Goal: Task Accomplishment & Management: Complete application form

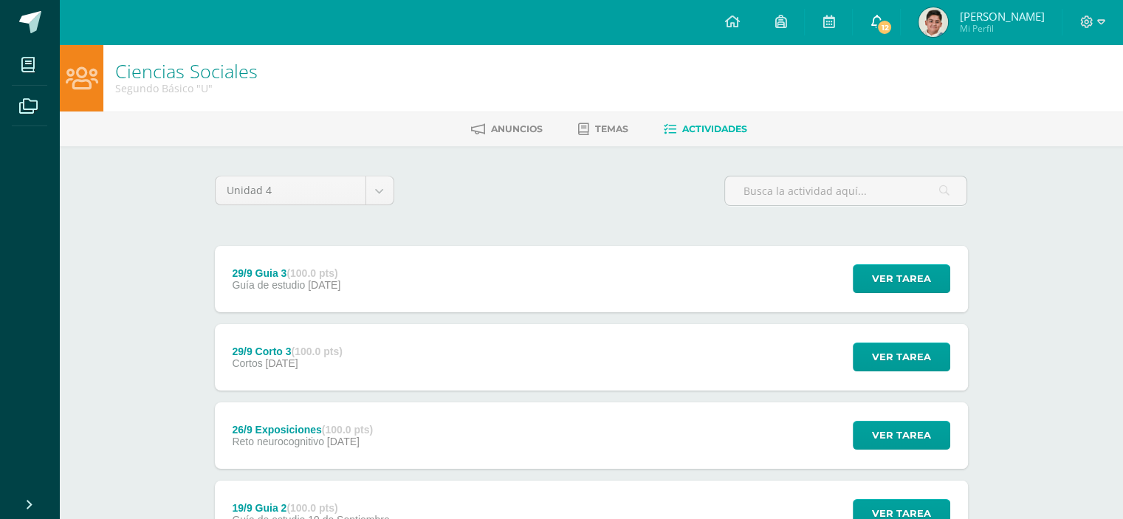
click at [900, 19] on link "12" at bounding box center [876, 22] width 47 height 44
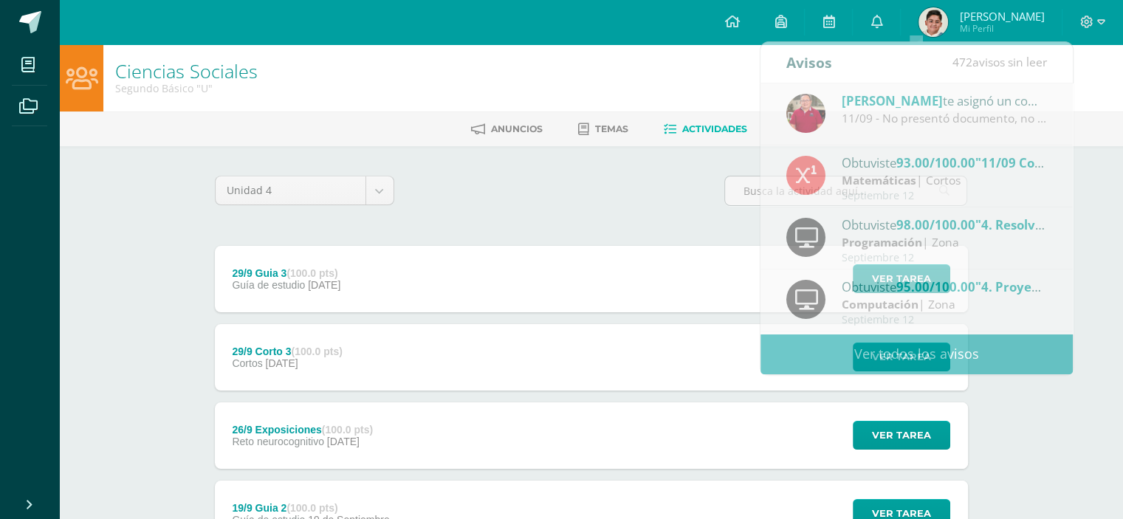
click at [671, 191] on div "Unidad 4 Unidad 1 Unidad 2 Unidad 3 Unidad 4" at bounding box center [591, 197] width 765 height 42
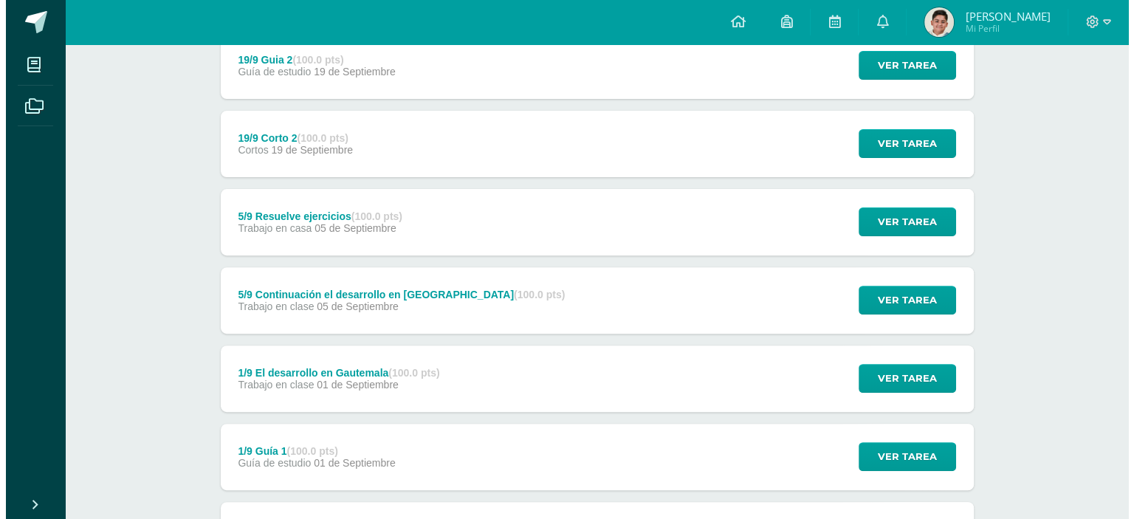
scroll to position [454, 0]
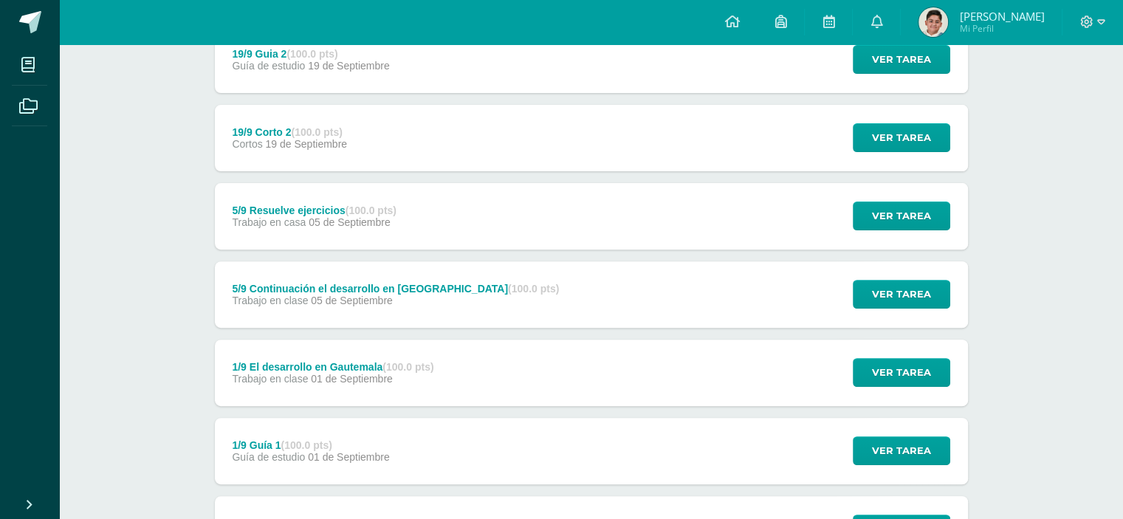
click at [368, 442] on div "1/9 Guía 1 (100.0 pts)" at bounding box center [310, 445] width 157 height 12
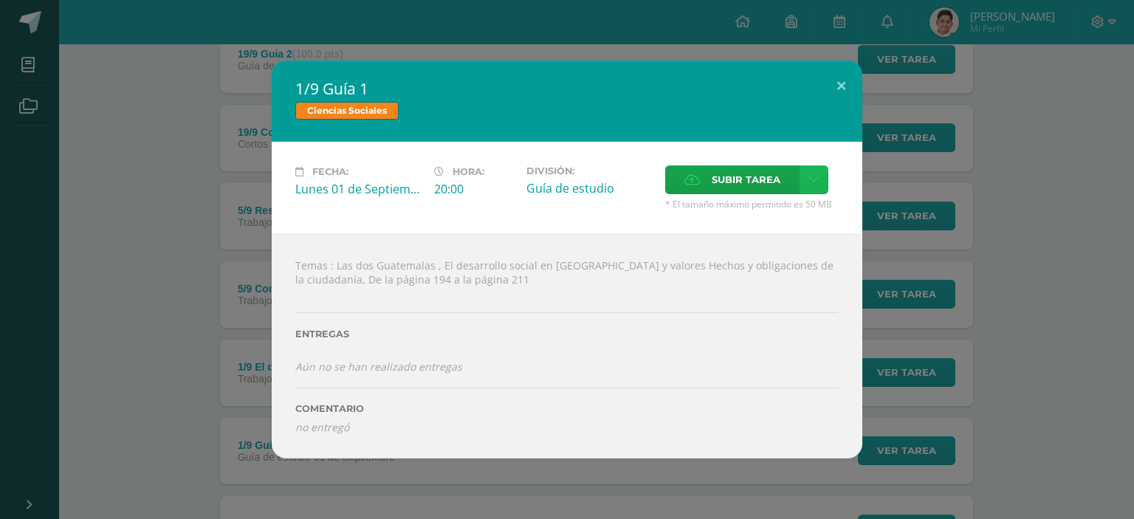
click at [811, 181] on icon at bounding box center [814, 180] width 11 height 13
click at [762, 217] on span "Subir enlace" at bounding box center [750, 213] width 62 height 14
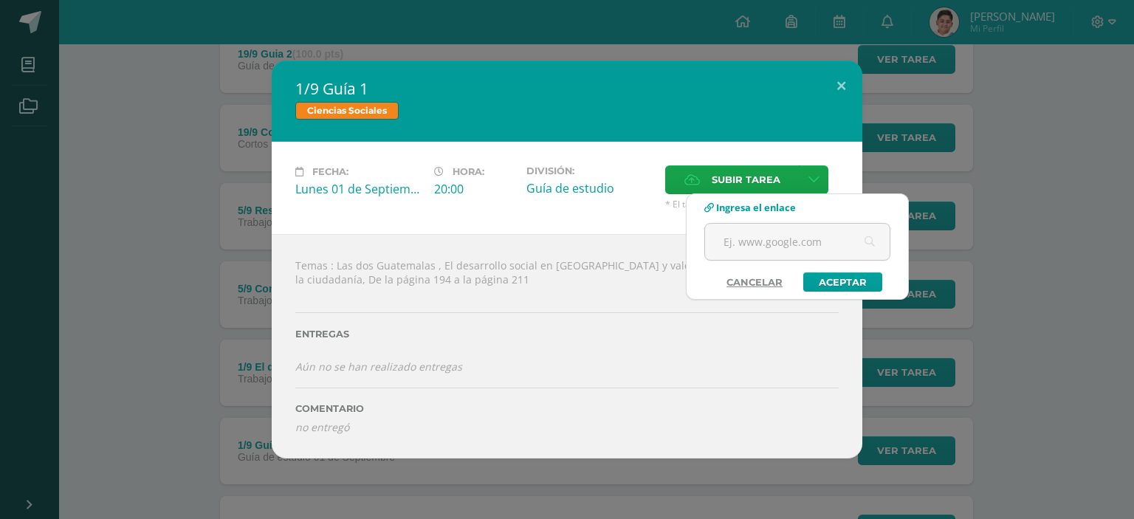
drag, startPoint x: 748, startPoint y: 248, endPoint x: 762, endPoint y: 217, distance: 34.0
click at [762, 217] on div "Ingresa el enlace Cancelar" at bounding box center [798, 247] width 222 height 91
click at [759, 243] on input "text" at bounding box center [797, 242] width 185 height 36
paste input "[URL][DOMAIN_NAME]"
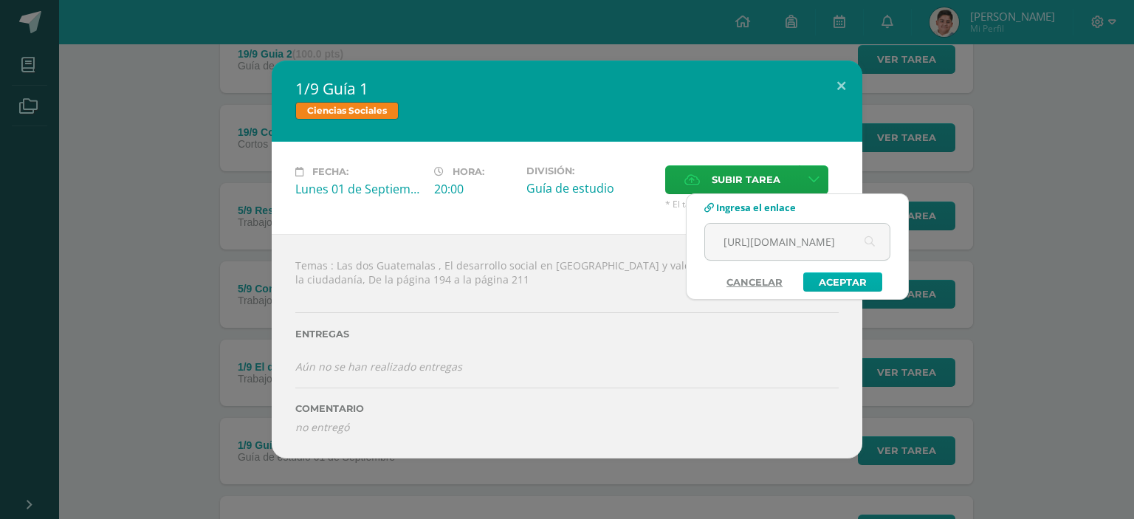
type input "[URL][DOMAIN_NAME]"
click at [845, 288] on link "Aceptar" at bounding box center [843, 282] width 79 height 19
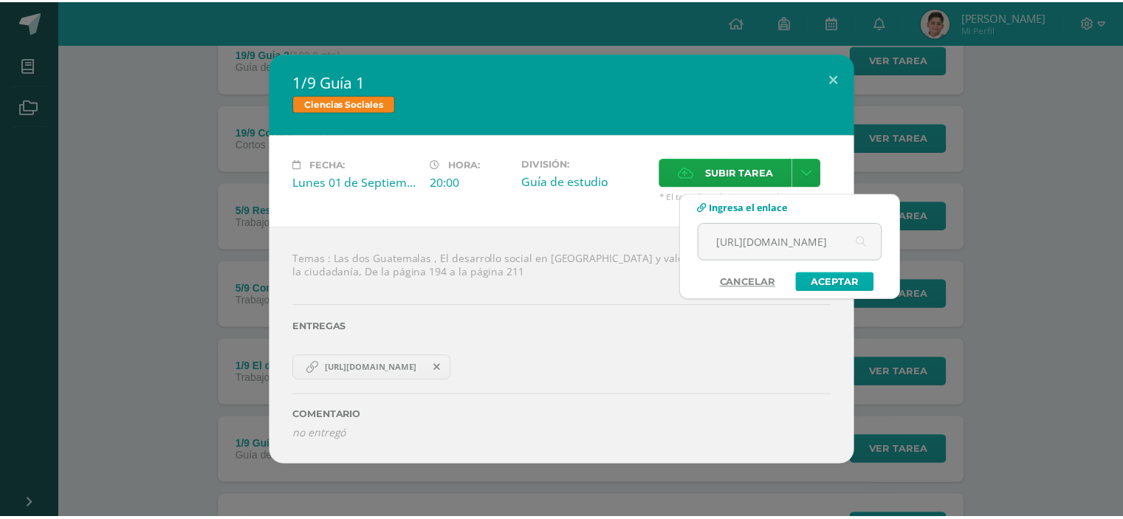
scroll to position [0, 0]
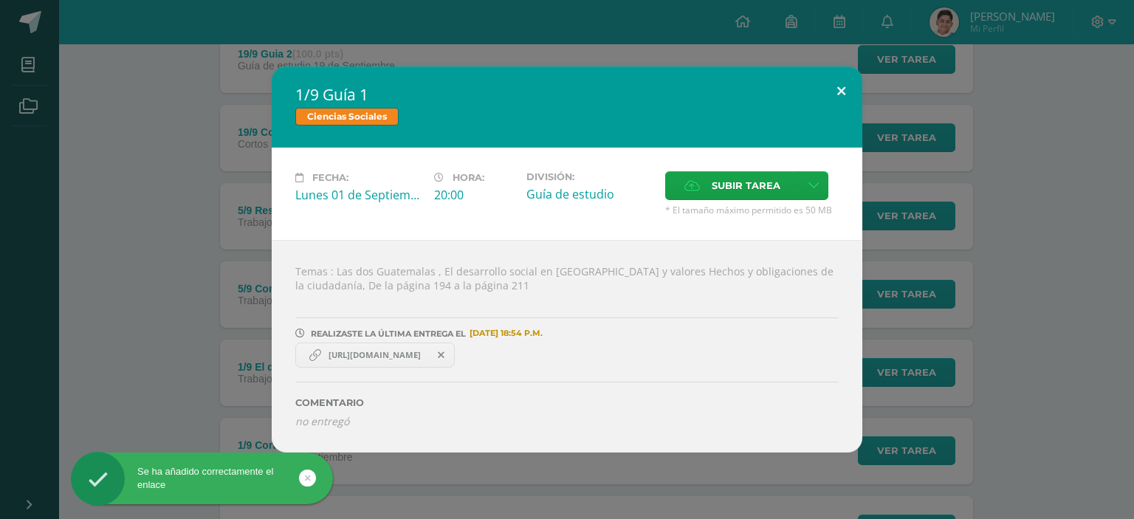
click at [840, 97] on button at bounding box center [842, 91] width 42 height 50
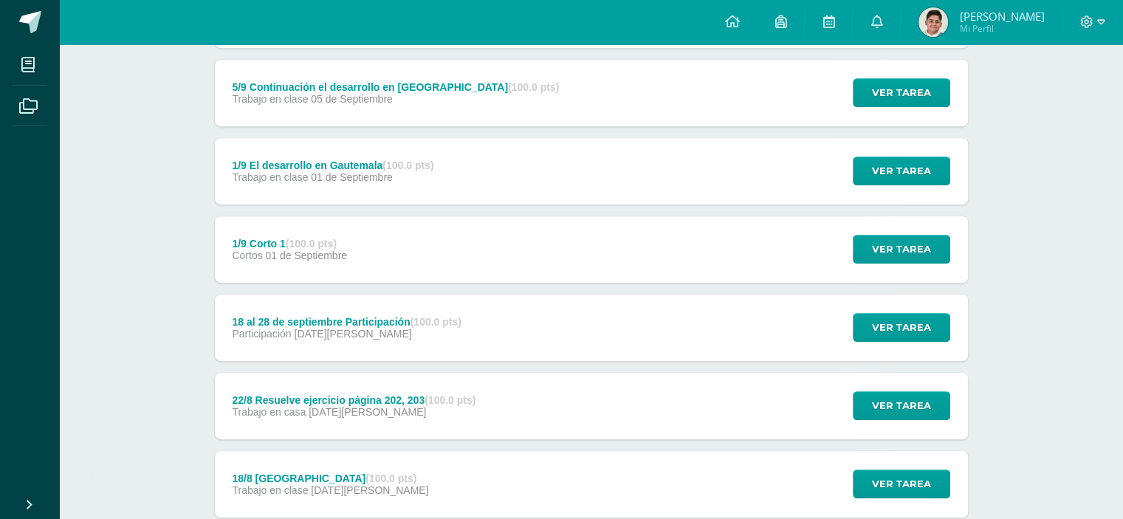
scroll to position [659, 0]
